Goal: Task Accomplishment & Management: Manage account settings

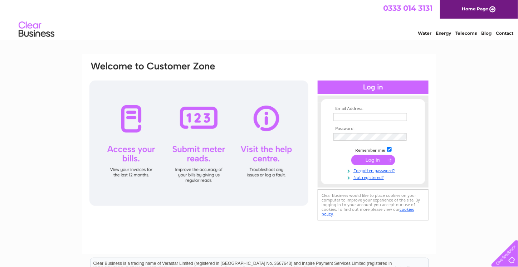
type input "office@harbourperth.org.uk"
click at [376, 156] on input "submit" at bounding box center [374, 160] width 44 height 10
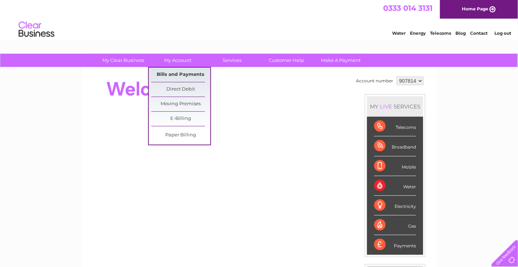
click at [182, 75] on link "Bills and Payments" at bounding box center [180, 75] width 59 height 14
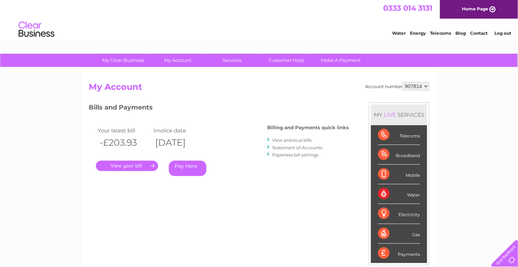
click at [185, 165] on link "Pay Here" at bounding box center [188, 168] width 38 height 15
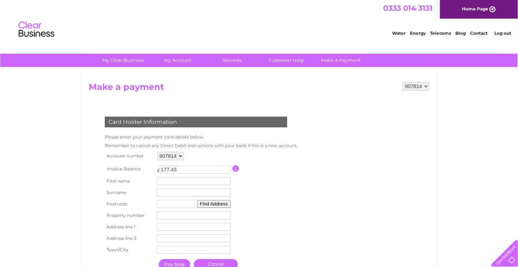
click at [270, 167] on td at bounding box center [265, 168] width 64 height 13
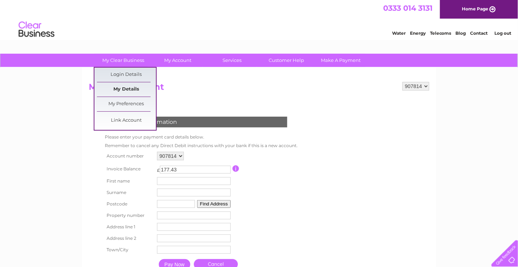
click at [126, 87] on link "My Details" at bounding box center [126, 89] width 59 height 14
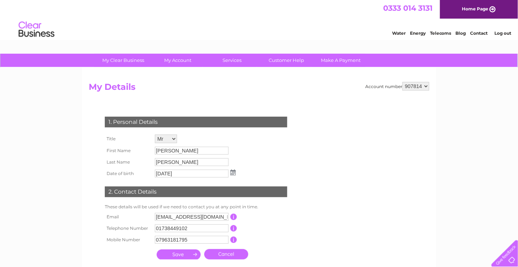
click at [70, 144] on div "My Clear Business Login Details My Details My Preferences Link Account My Accou…" at bounding box center [259, 230] width 518 height 353
click at [180, 151] on input "Karen" at bounding box center [192, 151] width 74 height 8
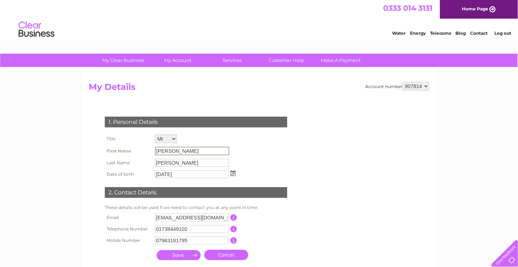
click at [180, 151] on input "Karen" at bounding box center [192, 151] width 74 height 9
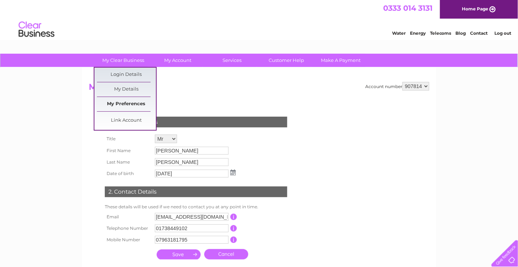
click at [132, 104] on link "My Preferences" at bounding box center [126, 104] width 59 height 14
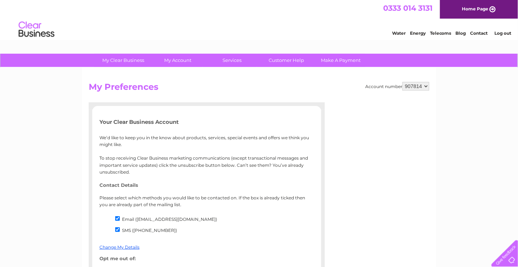
click at [88, 176] on div "Account number 907814 My Preferences Your Clear Business Account We’d like to k…" at bounding box center [259, 202] width 354 height 269
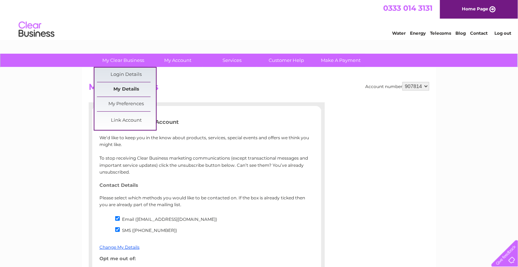
click at [127, 89] on link "My Details" at bounding box center [126, 89] width 59 height 14
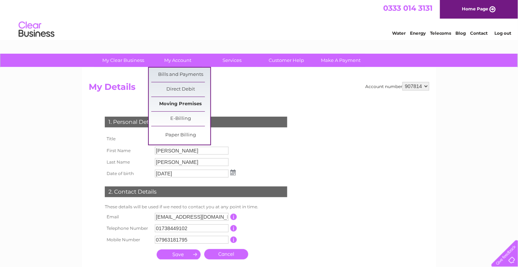
click at [184, 101] on link "Moving Premises" at bounding box center [180, 104] width 59 height 14
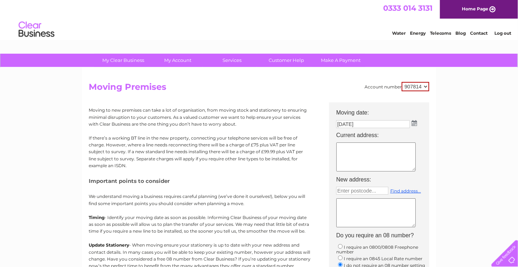
click at [77, 120] on div "My Clear Business Login Details My Details My Preferences Link Account My Accou…" at bounding box center [259, 264] width 518 height 420
click at [333, 59] on link "Make A Payment" at bounding box center [341, 60] width 59 height 13
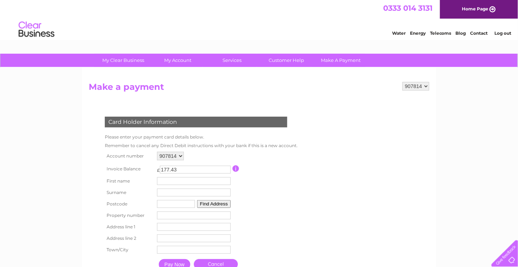
click at [85, 115] on div "907814 Make a payment Card Holder Information Please enter your payment card de…" at bounding box center [259, 181] width 354 height 227
